Goal: Contribute content: Contribute content

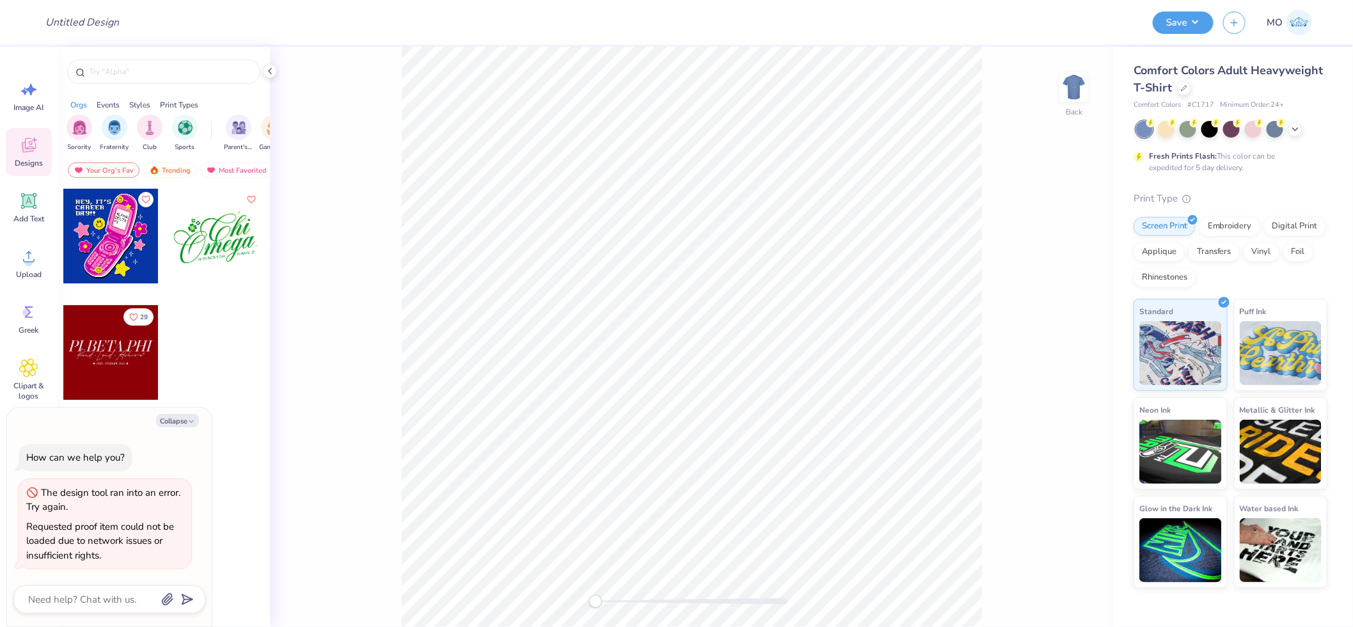
type textarea "x"
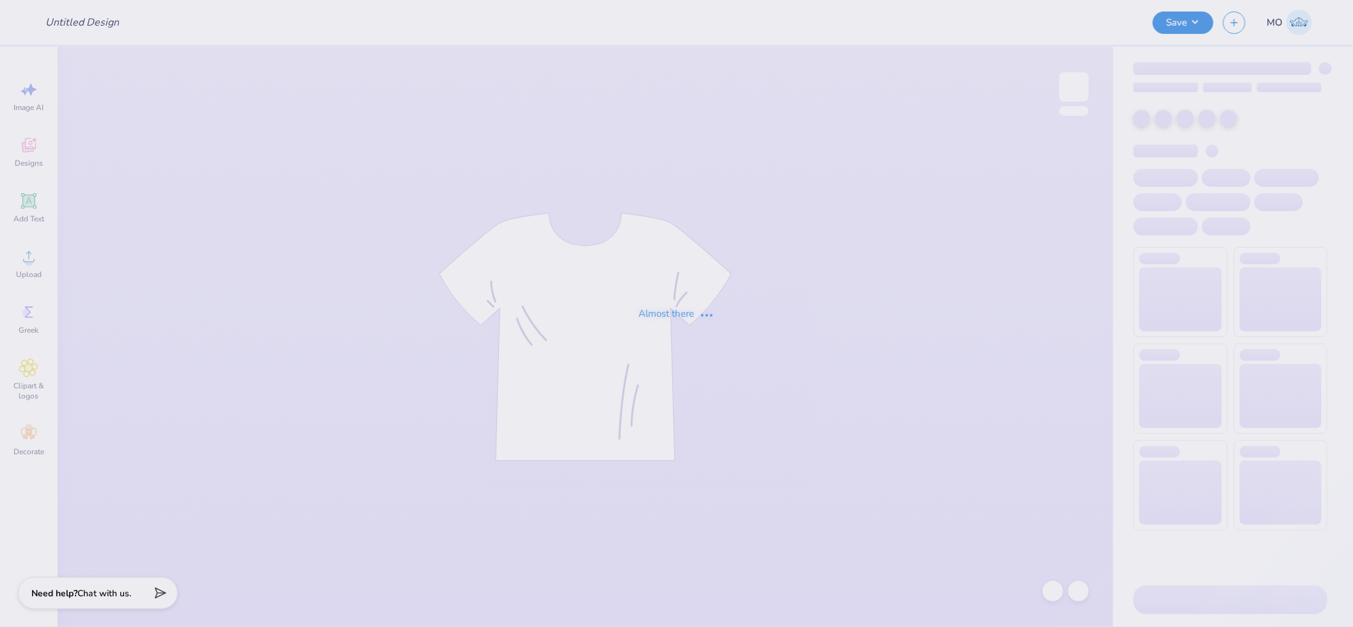
type input "AOPi Jersey"
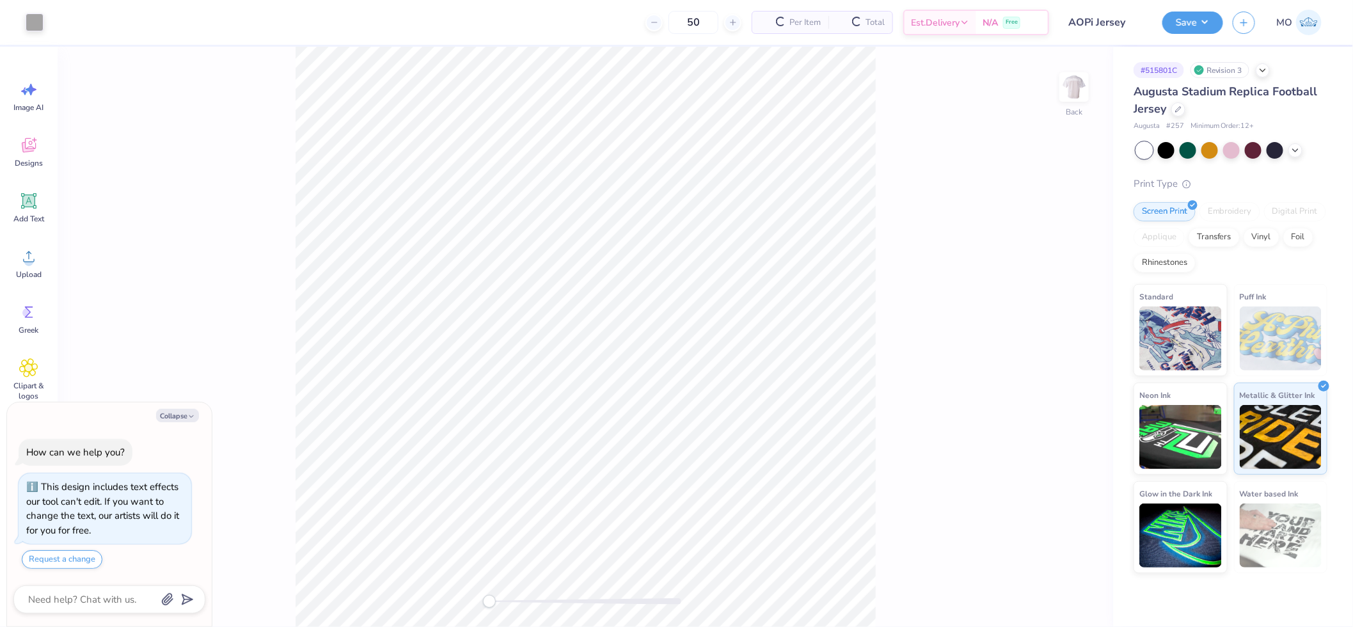
type textarea "x"
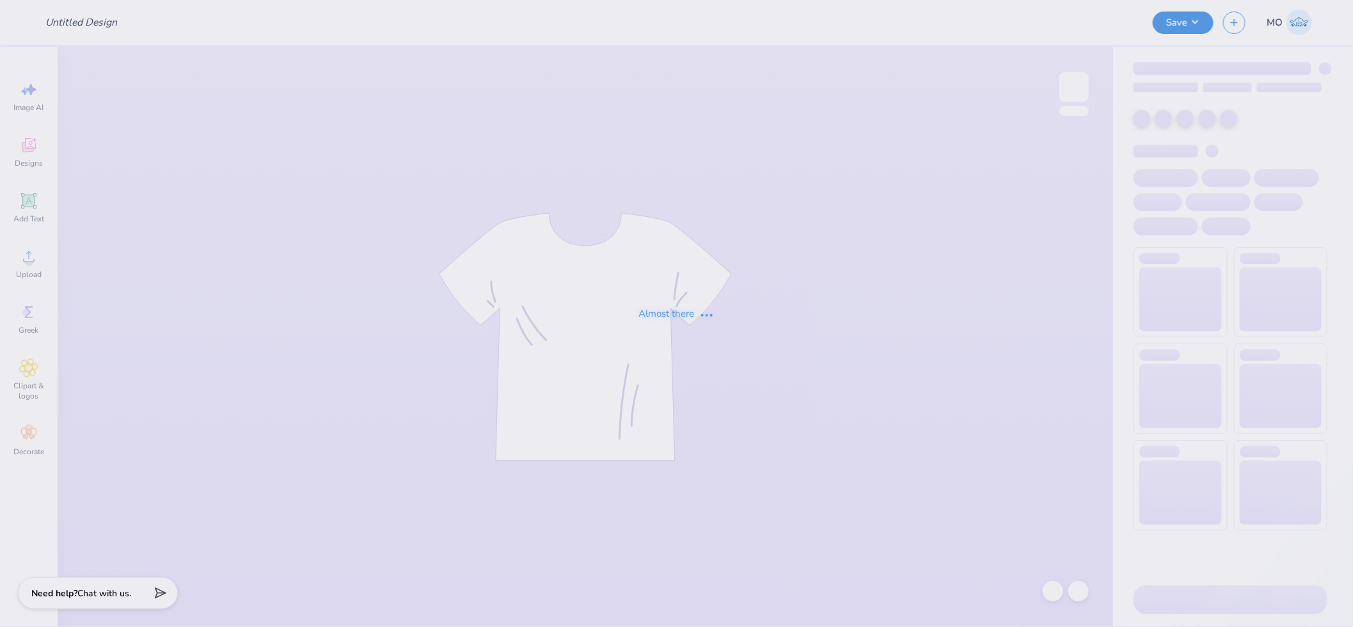
type input "Tri sig fall drop"
